Goal: Task Accomplishment & Management: Use online tool/utility

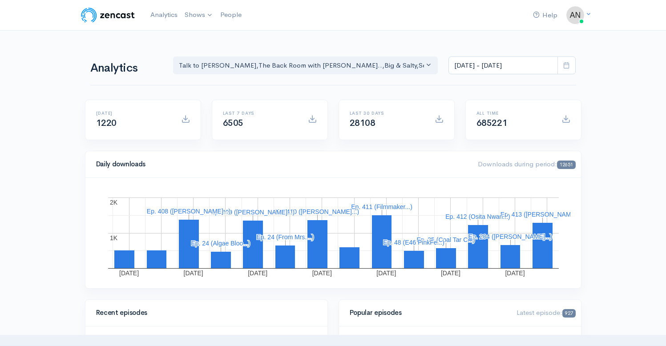
click at [398, 66] on div "Talk to [PERSON_NAME] , The Back Room with [PERSON_NAME].. , Big & Salty , Seri…" at bounding box center [302, 65] width 246 height 10
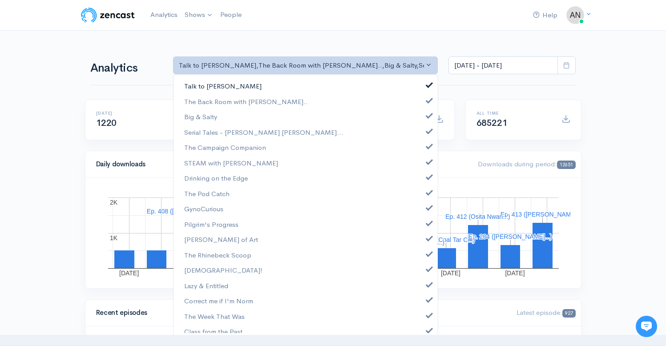
click at [427, 85] on span at bounding box center [429, 84] width 4 height 7
select select "10316"
click at [423, 119] on link "Big & Salty" at bounding box center [305, 117] width 264 height 16
click at [427, 131] on span at bounding box center [429, 130] width 4 height 7
click at [423, 151] on link "The Campaign Companion" at bounding box center [305, 148] width 264 height 16
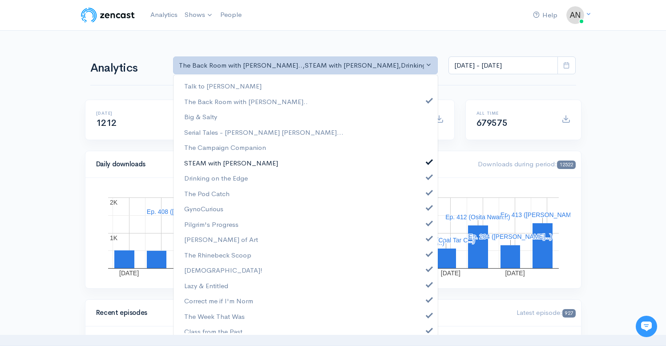
click at [423, 165] on link "STEAM with [PERSON_NAME]" at bounding box center [305, 163] width 264 height 16
click at [427, 177] on span at bounding box center [429, 176] width 4 height 7
click at [422, 195] on link "The Pod Catch" at bounding box center [305, 194] width 264 height 16
click at [422, 211] on link "GynoCurious" at bounding box center [305, 209] width 264 height 16
click at [427, 222] on span at bounding box center [429, 222] width 4 height 7
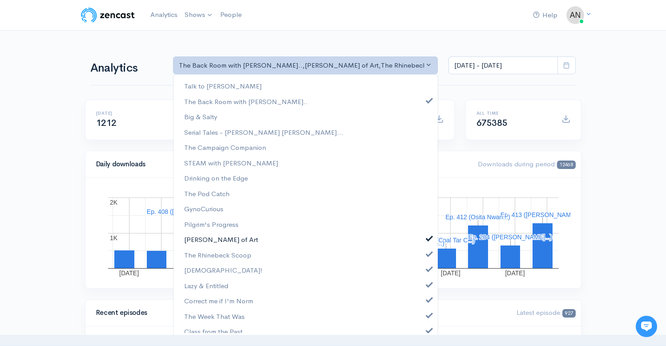
click at [427, 238] on span at bounding box center [429, 237] width 4 height 7
click at [427, 255] on span at bounding box center [429, 253] width 4 height 7
click at [427, 270] on span at bounding box center [429, 268] width 4 height 7
click at [427, 282] on span at bounding box center [429, 283] width 4 height 7
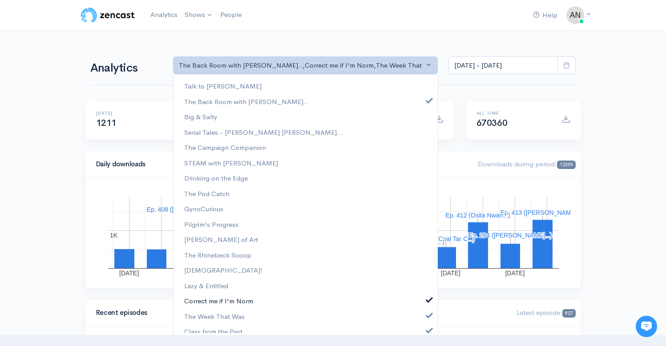
click at [427, 298] on span at bounding box center [429, 298] width 4 height 7
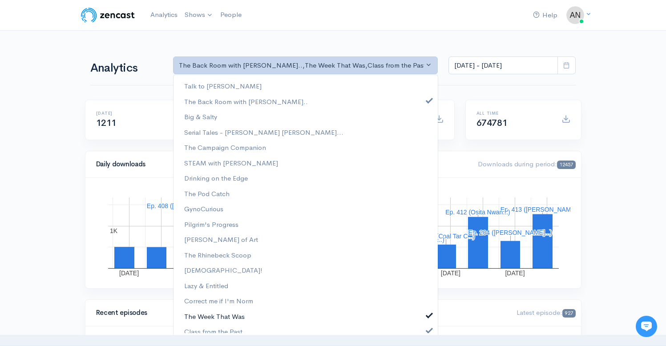
click at [422, 309] on link "The Week That Was" at bounding box center [305, 317] width 264 height 16
click at [427, 330] on span at bounding box center [429, 329] width 4 height 7
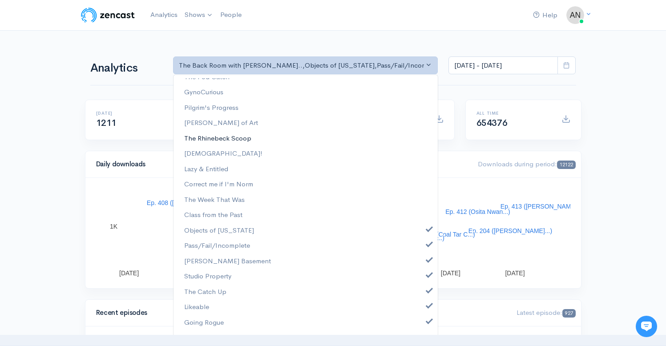
scroll to position [129, 0]
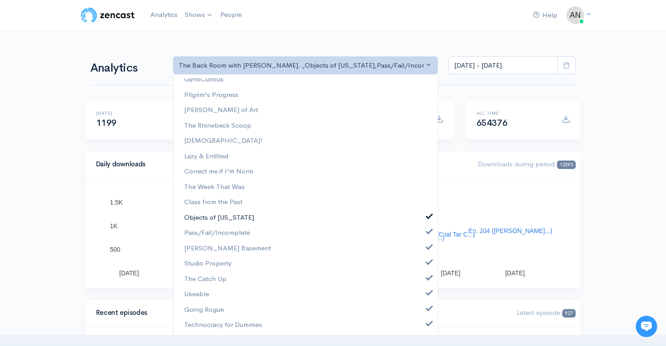
click at [426, 218] on link "Objects of [US_STATE]" at bounding box center [305, 218] width 264 height 16
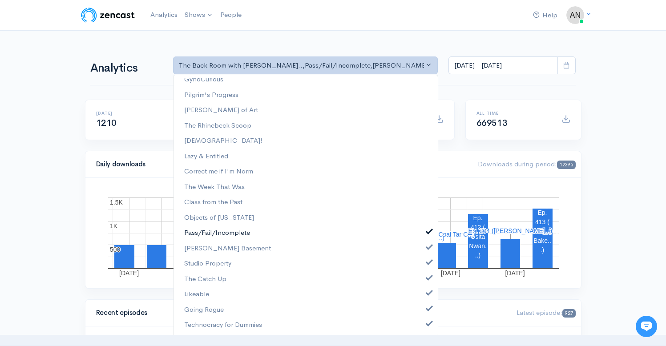
click at [427, 232] on span at bounding box center [429, 230] width 4 height 7
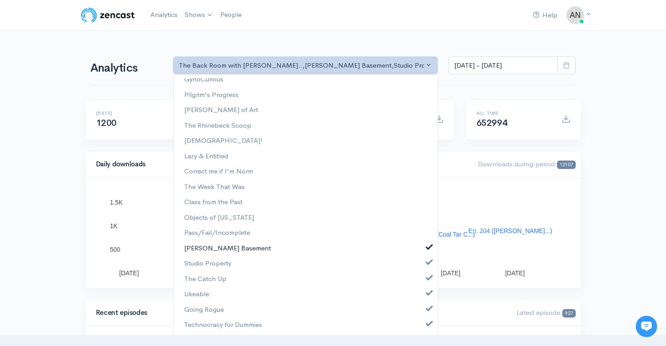
click at [427, 246] on span at bounding box center [429, 246] width 4 height 7
click at [427, 261] on span at bounding box center [429, 261] width 4 height 7
click at [427, 280] on span at bounding box center [429, 277] width 4 height 7
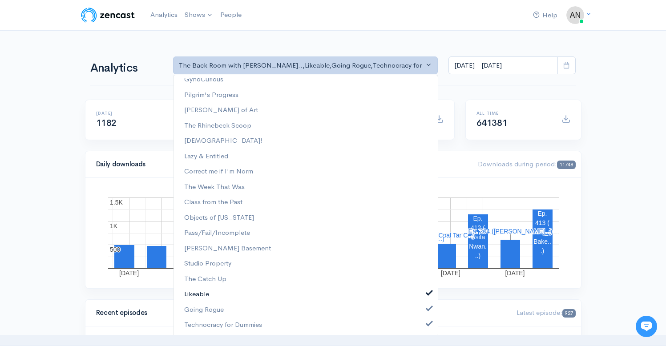
click at [427, 294] on span at bounding box center [429, 292] width 4 height 7
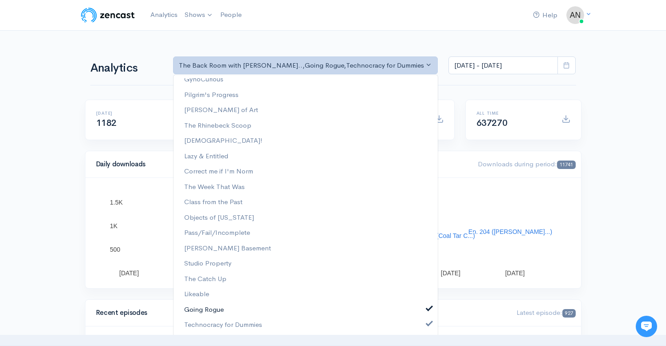
click at [423, 312] on link "Going Rogue" at bounding box center [305, 310] width 264 height 16
click at [427, 321] on span at bounding box center [429, 322] width 4 height 7
